Goal: Check status: Check status

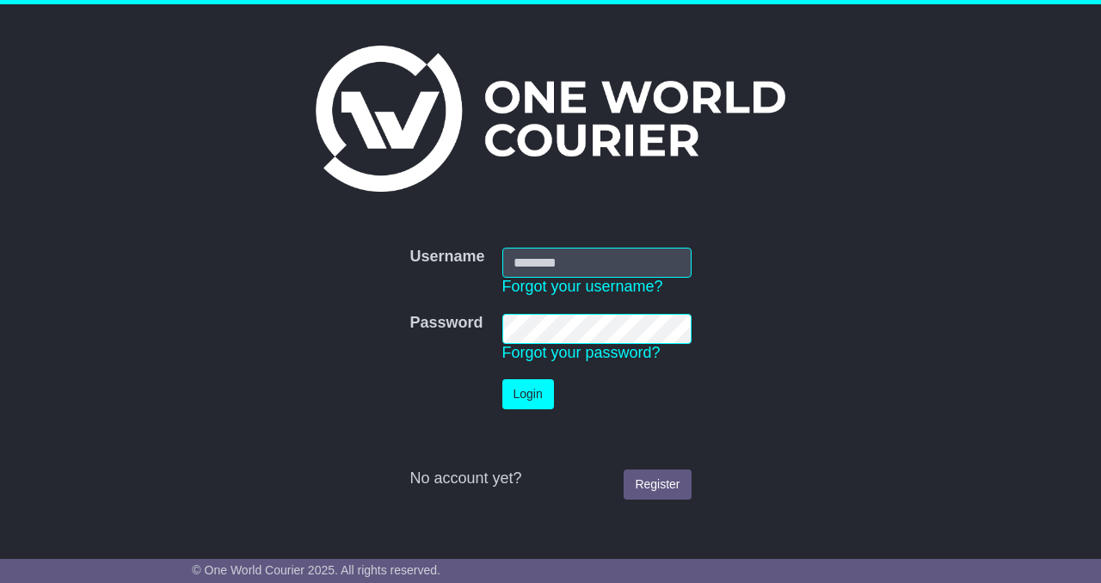
type input "**********"
click at [526, 386] on button "Login" at bounding box center [528, 394] width 52 height 30
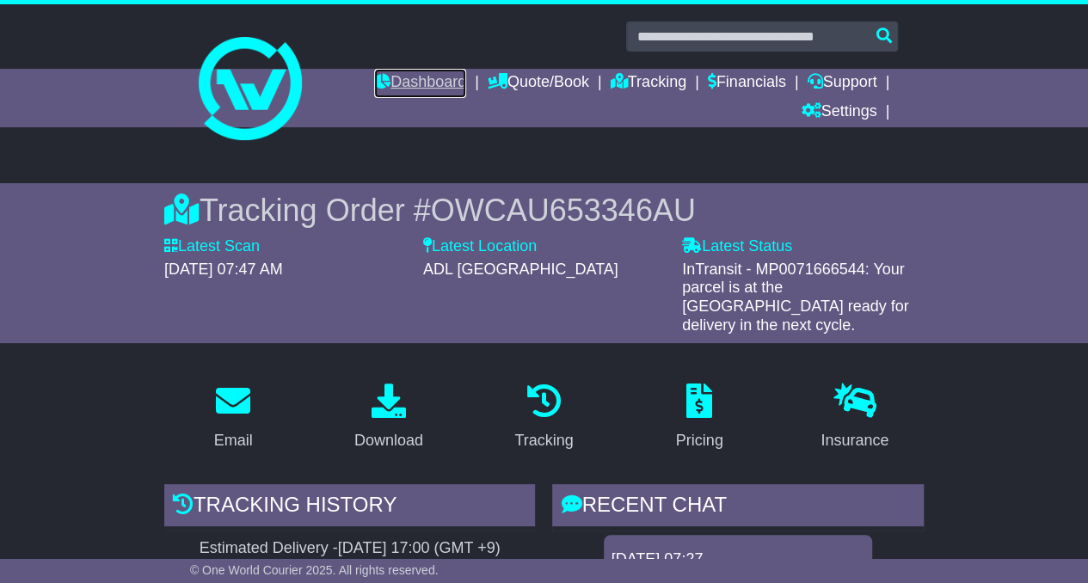
drag, startPoint x: 0, startPoint y: 0, endPoint x: 418, endPoint y: 82, distance: 425.8
click at [418, 82] on link "Dashboard" at bounding box center [420, 83] width 92 height 29
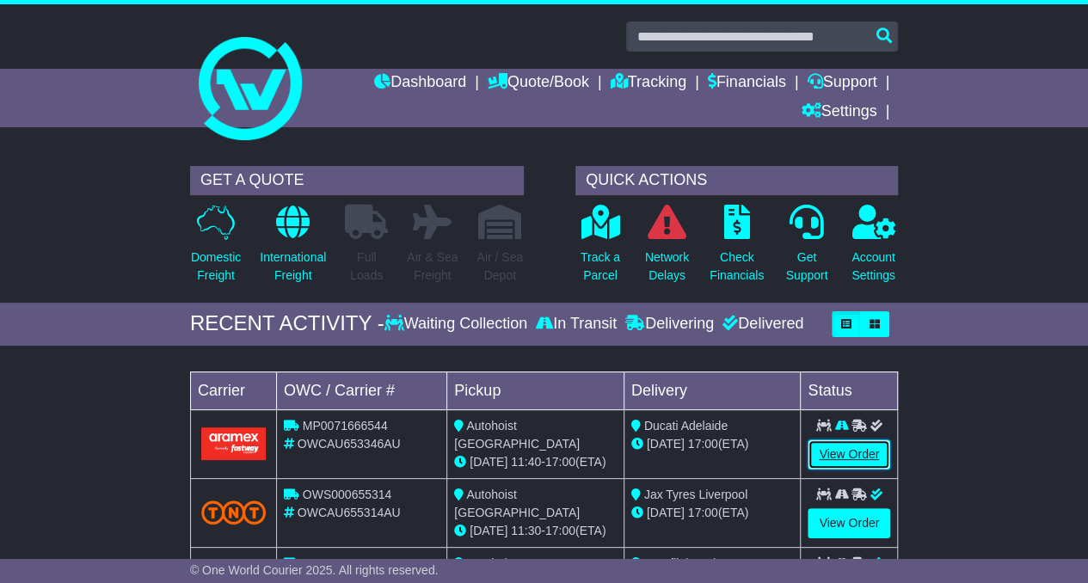
click at [838, 444] on link "View Order" at bounding box center [848, 454] width 83 height 30
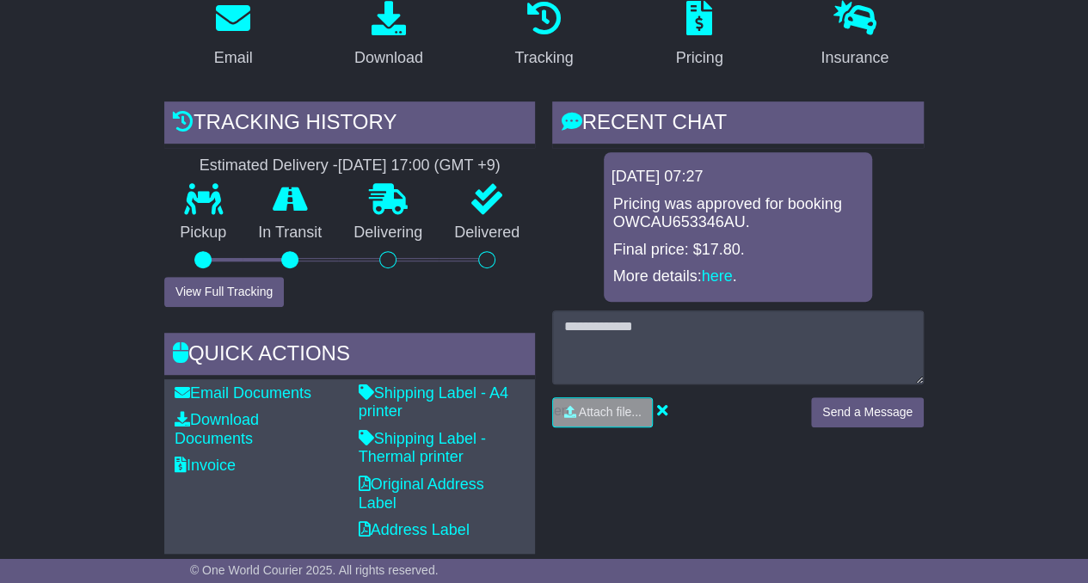
scroll to position [380, 0]
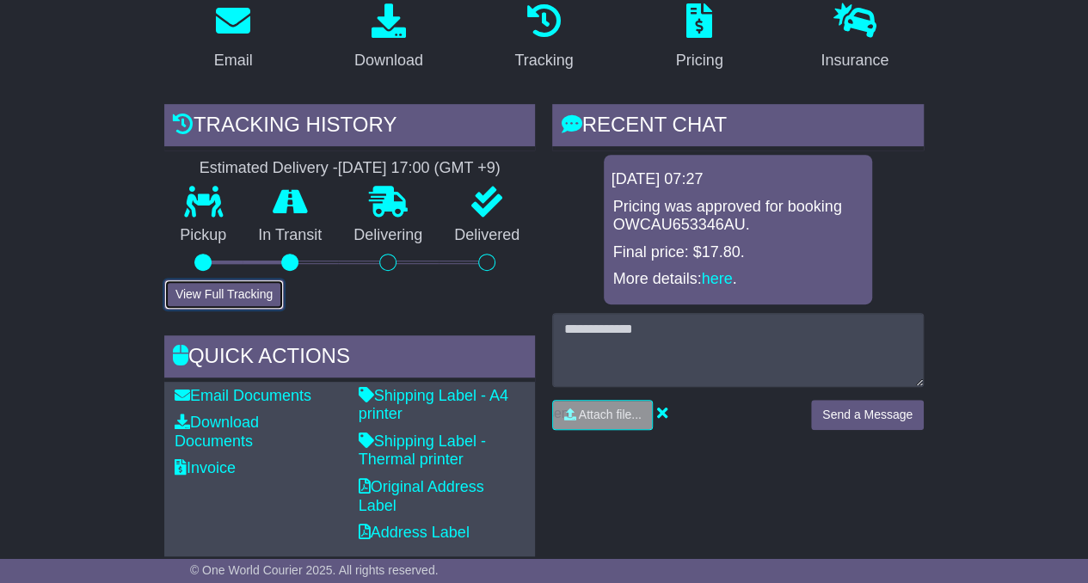
click at [268, 281] on button "View Full Tracking" at bounding box center [224, 294] width 120 height 30
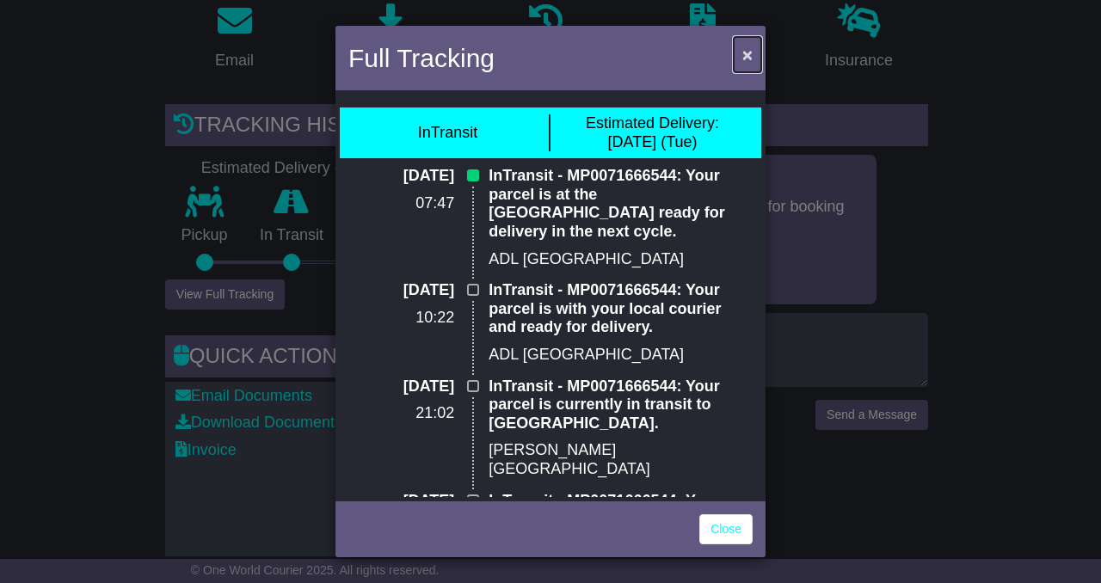
click at [746, 46] on span "×" at bounding box center [747, 55] width 10 height 20
